Goal: Task Accomplishment & Management: Manage account settings

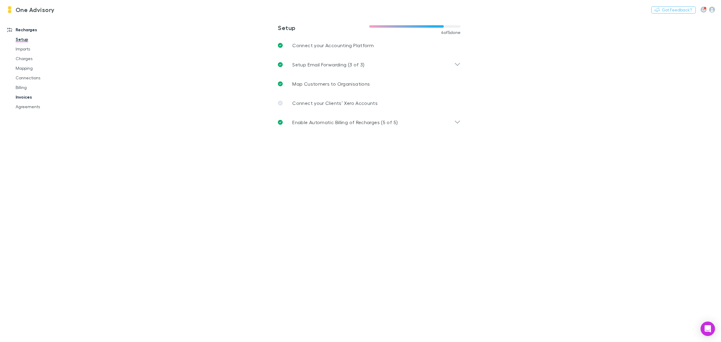
click at [20, 97] on link "Invoices" at bounding box center [47, 97] width 75 height 10
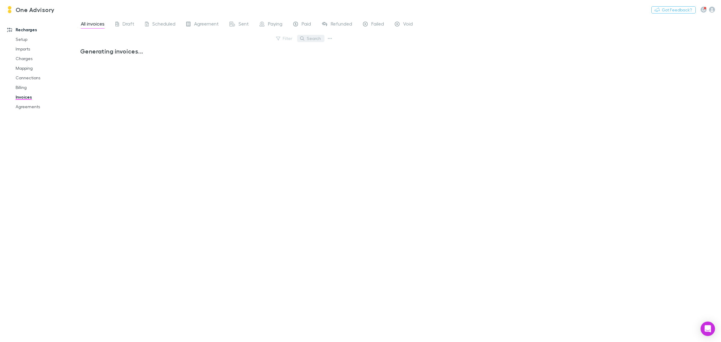
click at [318, 40] on button "Search" at bounding box center [310, 38] width 27 height 7
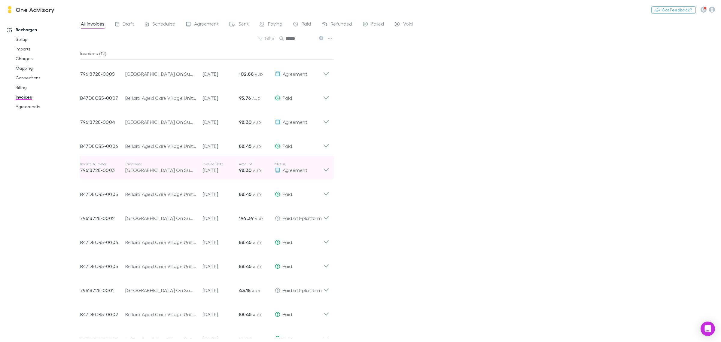
type input "******"
click at [325, 171] on icon at bounding box center [326, 168] width 6 height 12
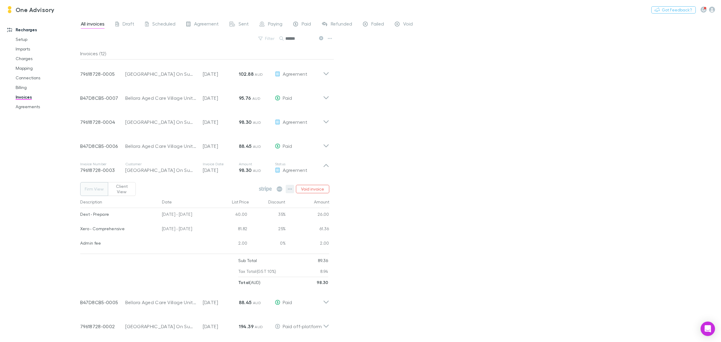
click at [290, 187] on icon "button" at bounding box center [290, 189] width 4 height 5
click at [251, 221] on p "Mark as paid" at bounding box center [253, 221] width 73 height 7
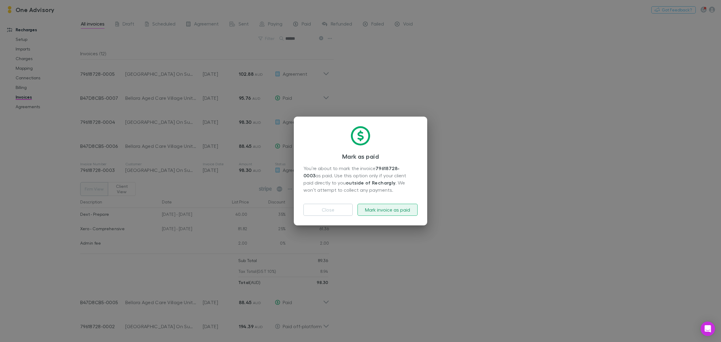
click at [377, 209] on button "Mark invoice as paid" at bounding box center [387, 210] width 60 height 12
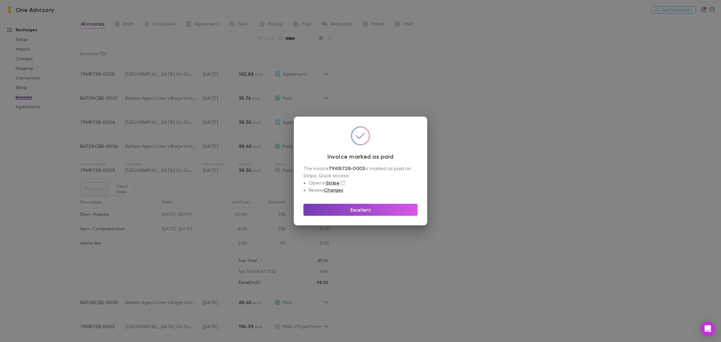
click at [355, 211] on button "Excellent" at bounding box center [360, 210] width 114 height 12
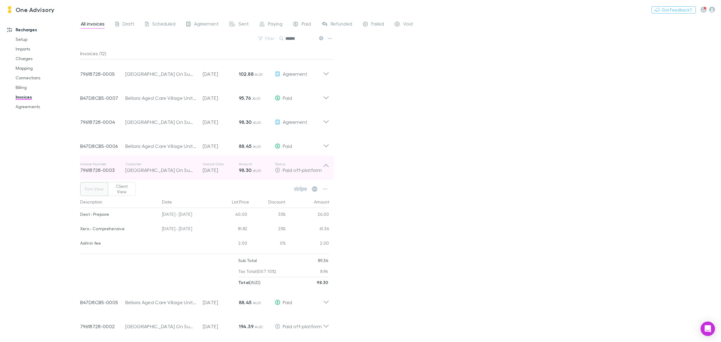
click at [325, 163] on icon at bounding box center [326, 168] width 6 height 12
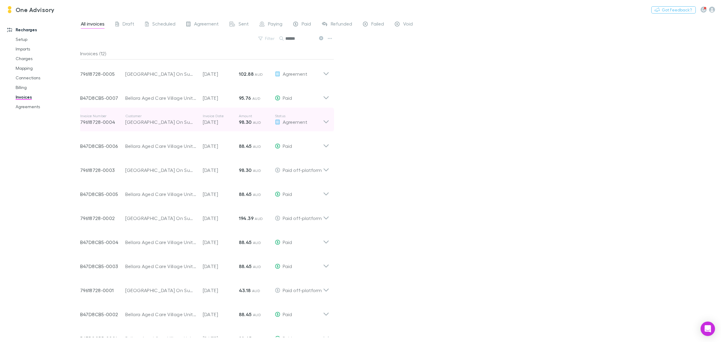
click at [325, 118] on icon at bounding box center [326, 120] width 6 height 12
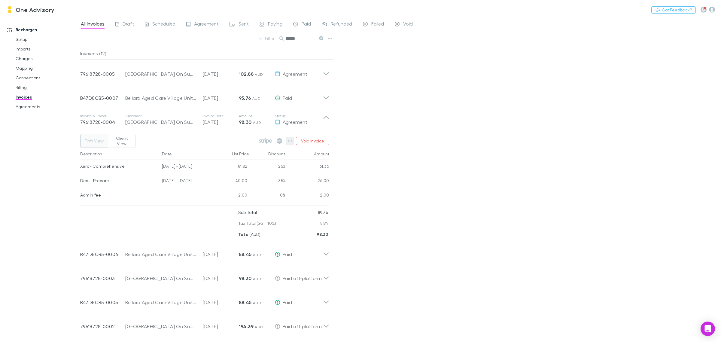
click at [293, 137] on button "button" at bounding box center [290, 141] width 8 height 8
click at [239, 175] on p "Mark as paid" at bounding box center [253, 173] width 73 height 7
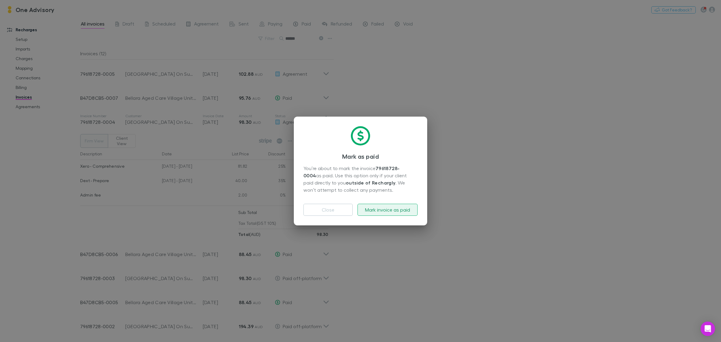
click at [394, 207] on button "Mark invoice as paid" at bounding box center [387, 210] width 60 height 12
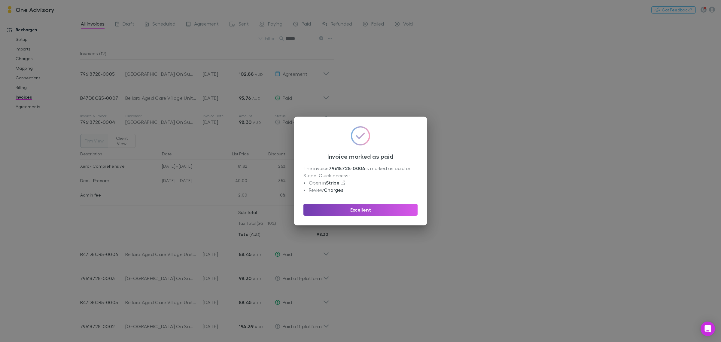
click at [359, 211] on button "Excellent" at bounding box center [360, 210] width 114 height 12
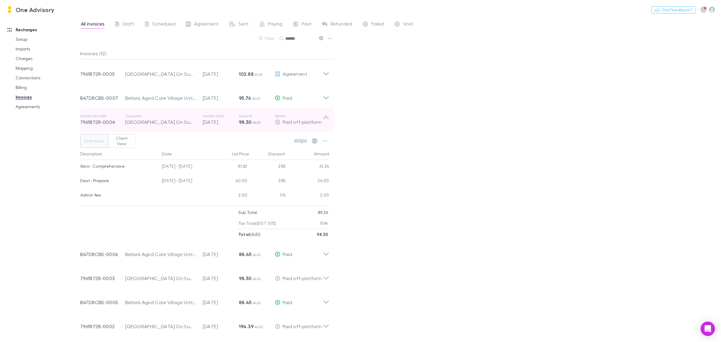
click at [326, 117] on icon at bounding box center [326, 117] width 5 height 3
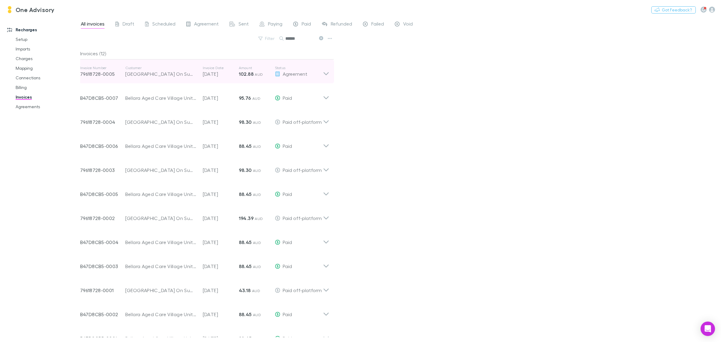
click at [326, 72] on icon at bounding box center [326, 71] width 6 height 12
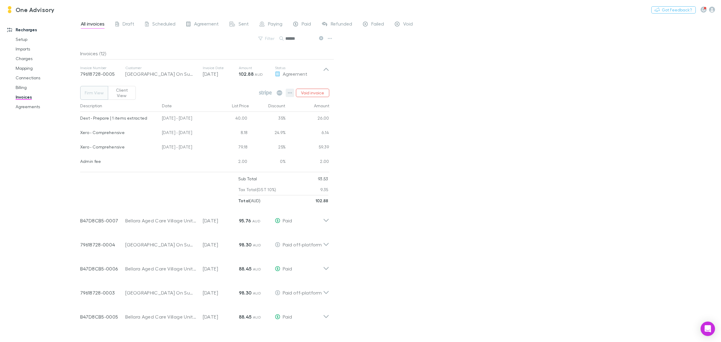
click at [290, 90] on icon "button" at bounding box center [290, 92] width 4 height 5
click at [242, 127] on p "Mark as paid" at bounding box center [253, 125] width 73 height 7
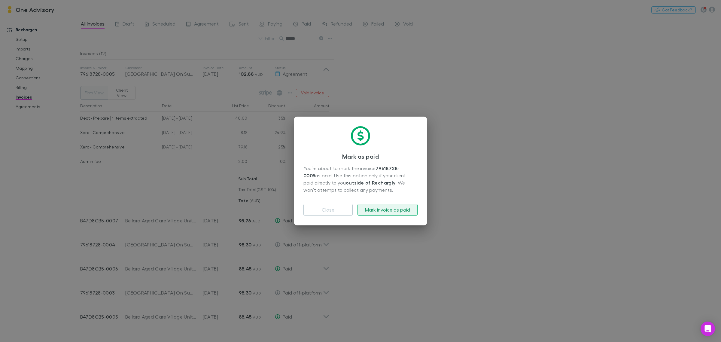
click at [388, 213] on button "Mark invoice as paid" at bounding box center [387, 210] width 60 height 12
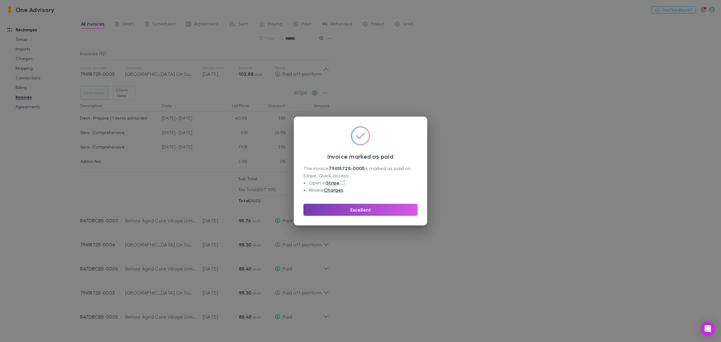
click at [355, 210] on button "Excellent" at bounding box center [360, 210] width 114 height 12
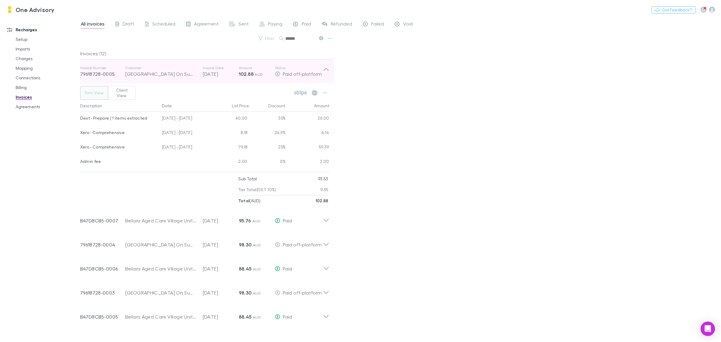
click at [329, 66] on icon at bounding box center [326, 71] width 6 height 12
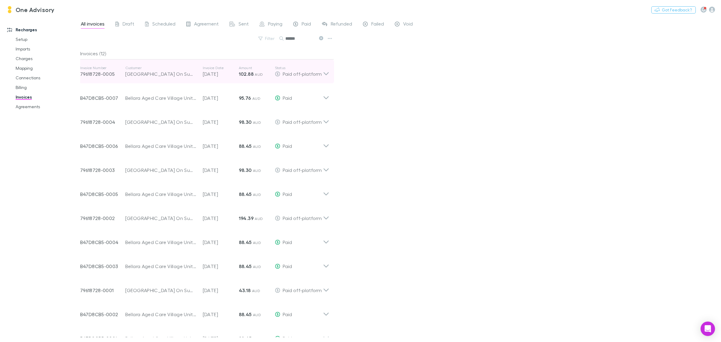
click at [324, 69] on icon at bounding box center [326, 71] width 6 height 12
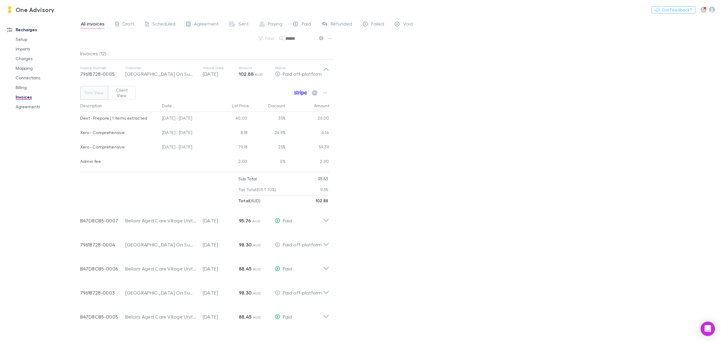
click at [298, 91] on icon at bounding box center [299, 92] width 2 height 3
